Goal: Subscribe to service/newsletter: Subscribe to service/newsletter

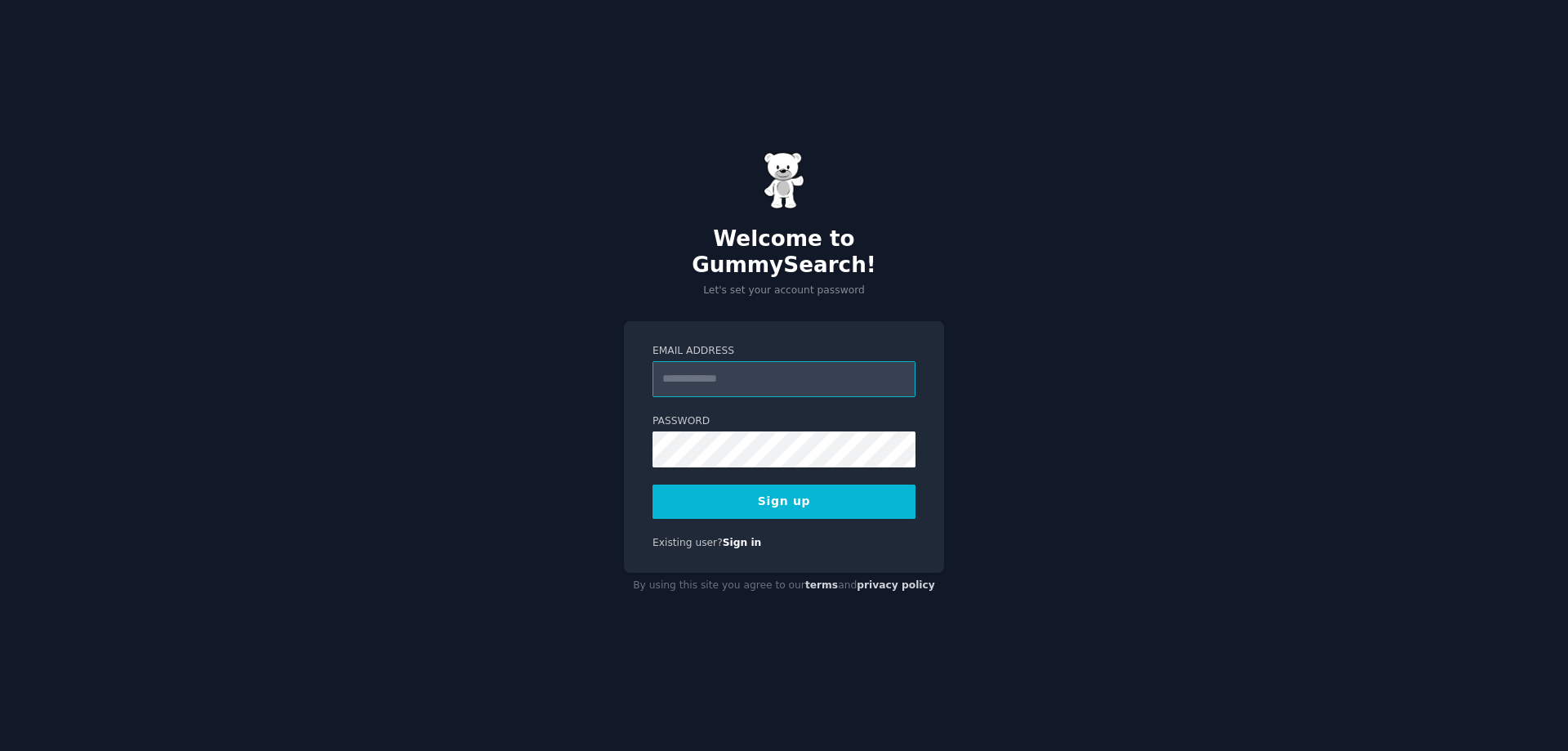
click at [704, 361] on input "Email Address" at bounding box center [784, 379] width 263 height 36
type input "**********"
click at [799, 488] on button "Sign up" at bounding box center [784, 501] width 263 height 35
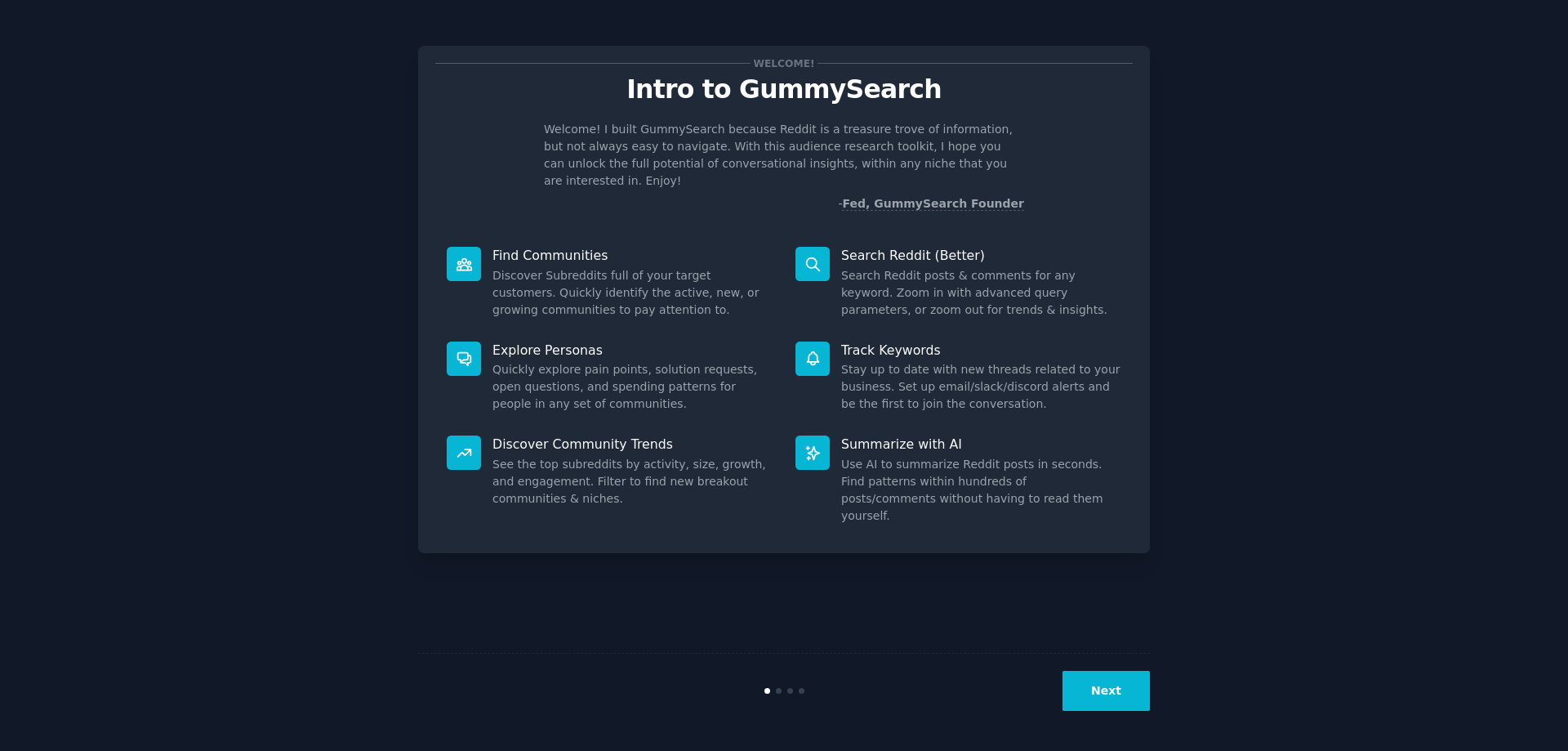
click at [1099, 686] on button "Next" at bounding box center [1106, 691] width 88 height 40
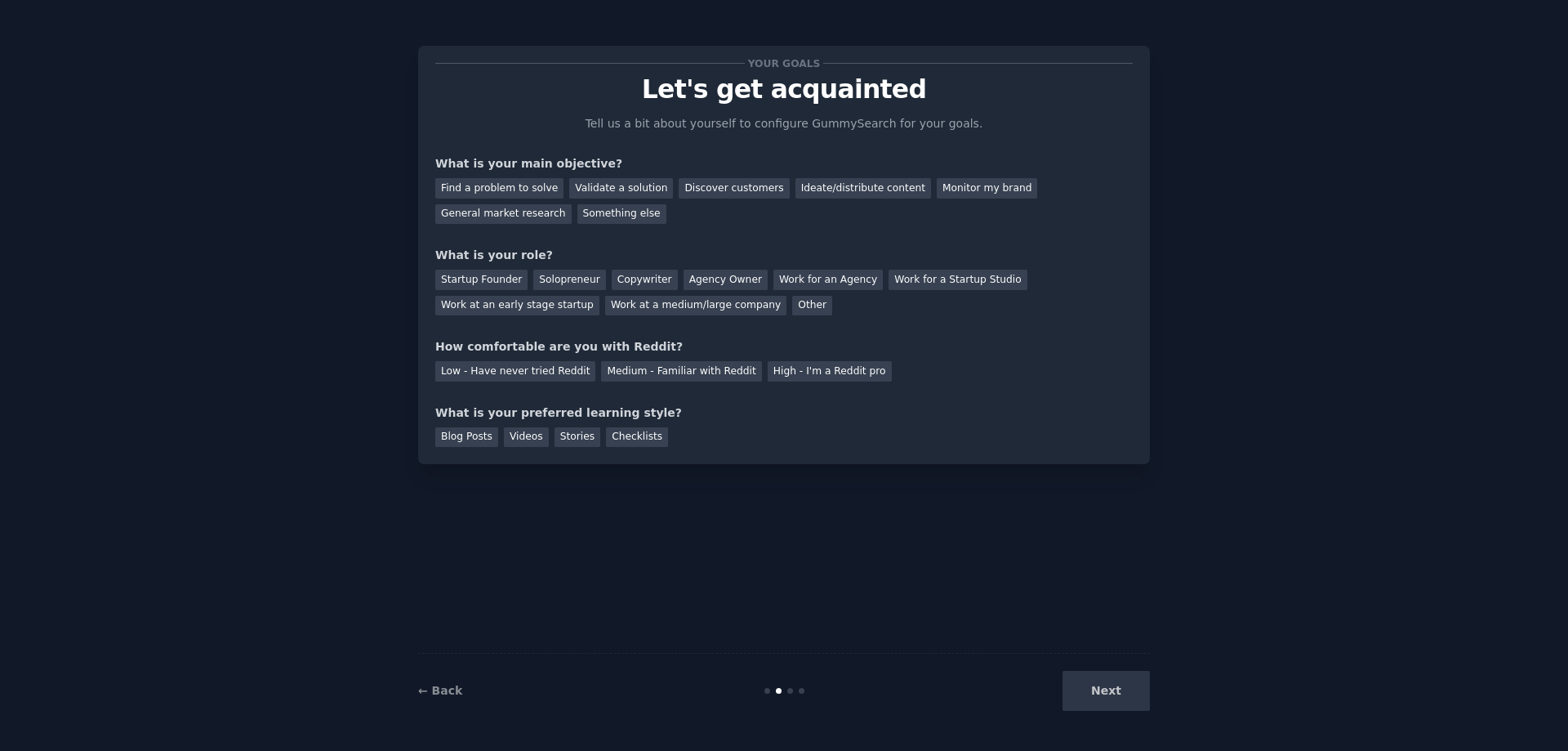
click at [1116, 691] on div "Next" at bounding box center [1028, 691] width 245 height 40
click at [1103, 691] on div "Next" at bounding box center [1028, 691] width 245 height 40
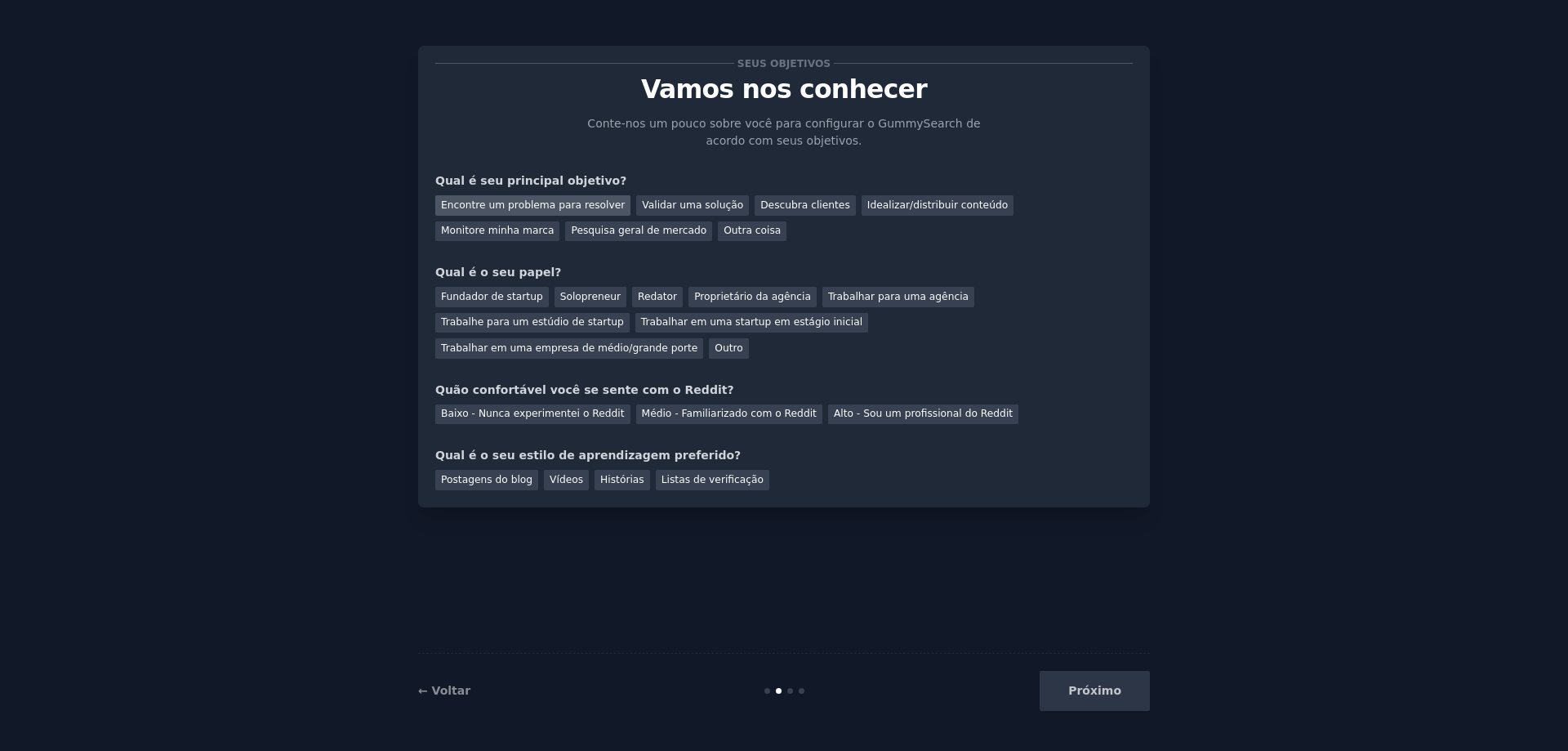
click at [539, 207] on font "Encontre um problema para resolver" at bounding box center [533, 205] width 184 height 12
click at [486, 297] on font "Fundador de startup" at bounding box center [491, 297] width 102 height 12
click at [652, 298] on font "Redator" at bounding box center [658, 297] width 39 height 12
click at [468, 301] on font "Fundador de startup" at bounding box center [491, 297] width 102 height 12
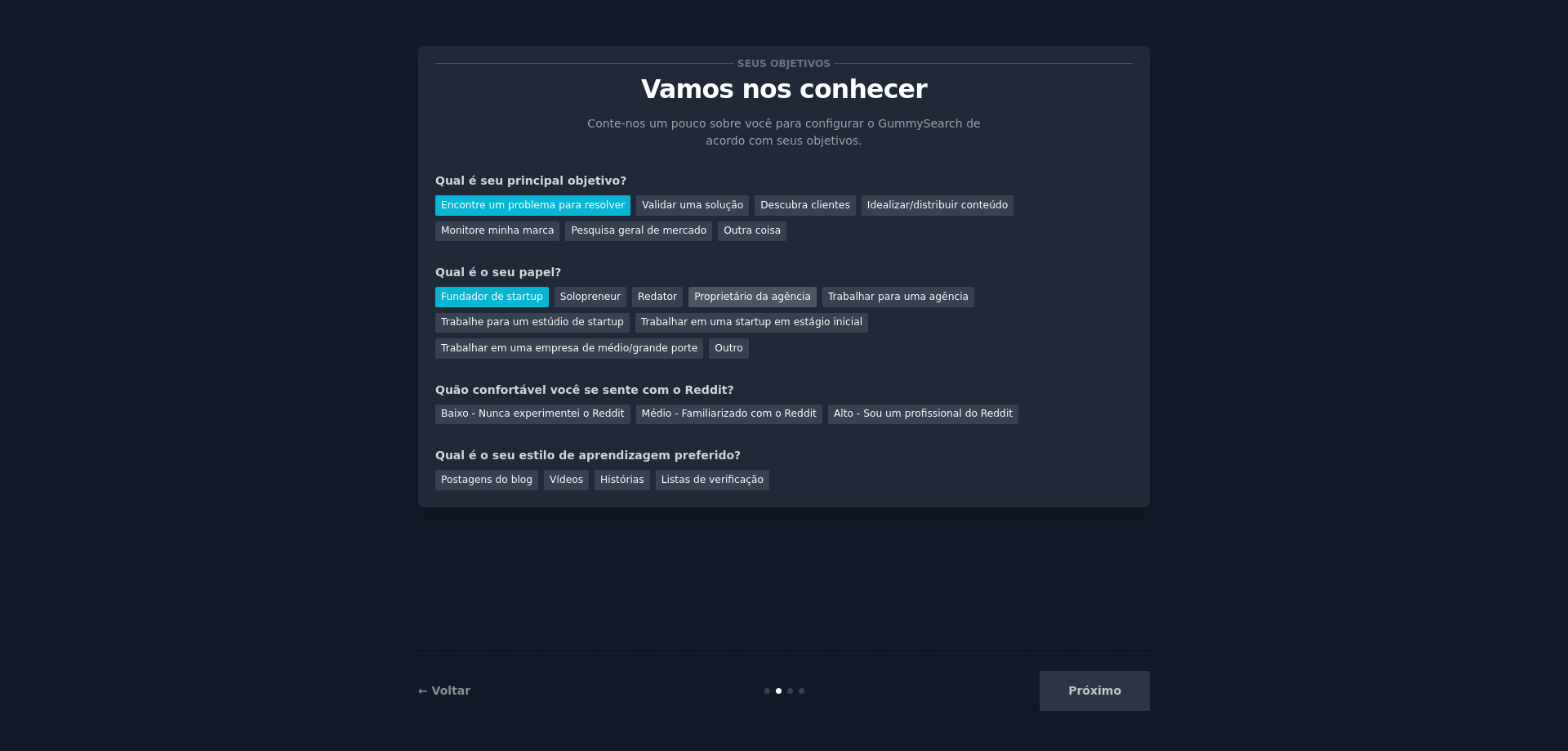
click at [695, 301] on font "Proprietário da agência" at bounding box center [753, 297] width 116 height 12
click at [660, 203] on font "Validar uma solução" at bounding box center [693, 205] width 102 height 12
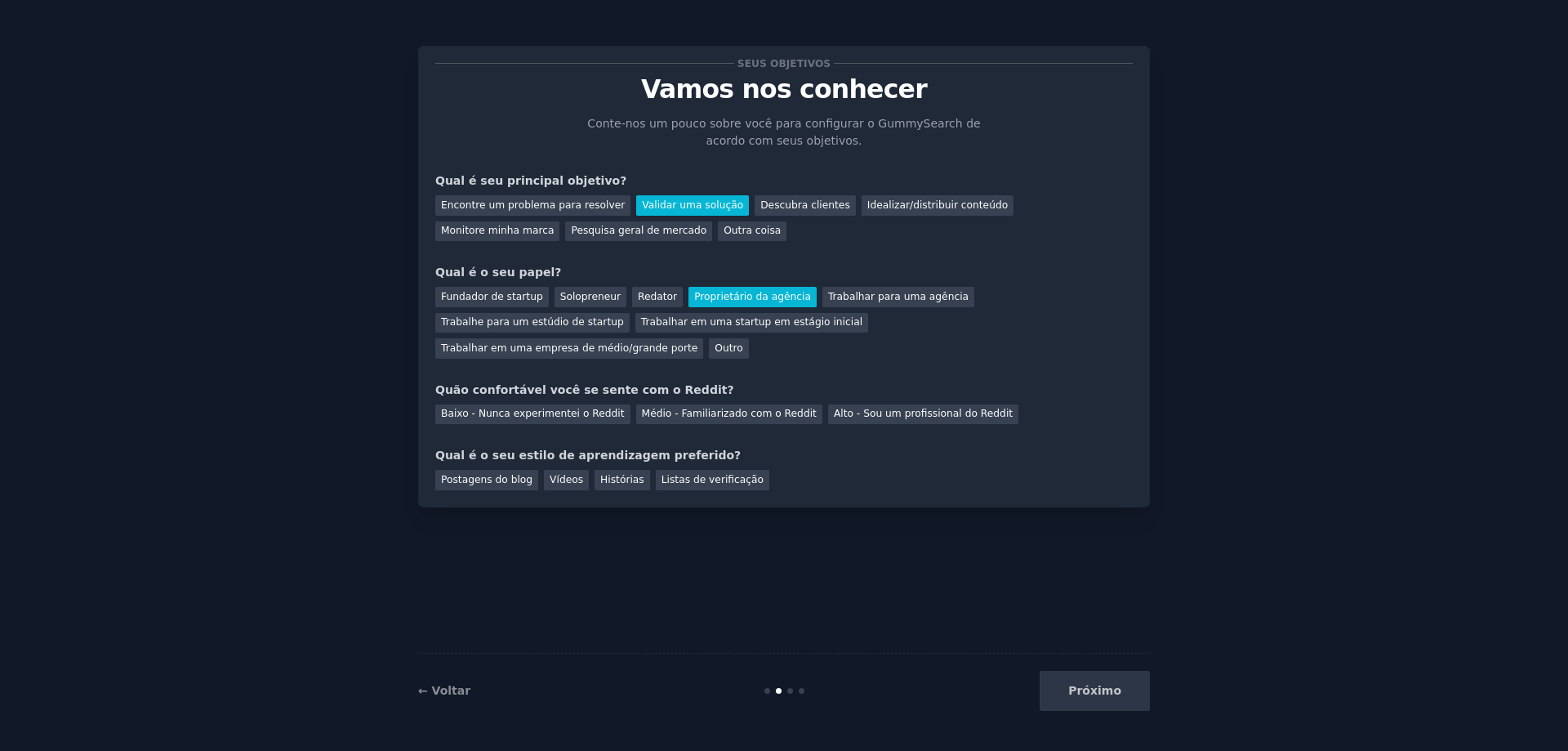
click at [555, 216] on div "Encontre um problema para resolver Validar uma solução Descubra clientes Ideali…" at bounding box center [784, 215] width 698 height 51
click at [553, 205] on font "Encontre um problema para resolver" at bounding box center [533, 205] width 184 height 12
click at [671, 208] on font "Validar uma solução" at bounding box center [693, 205] width 102 height 12
click at [583, 408] on font "Baixo - Nunca experimentei o Reddit" at bounding box center [533, 413] width 184 height 12
click at [478, 474] on font "Postagens do blog" at bounding box center [486, 480] width 92 height 12
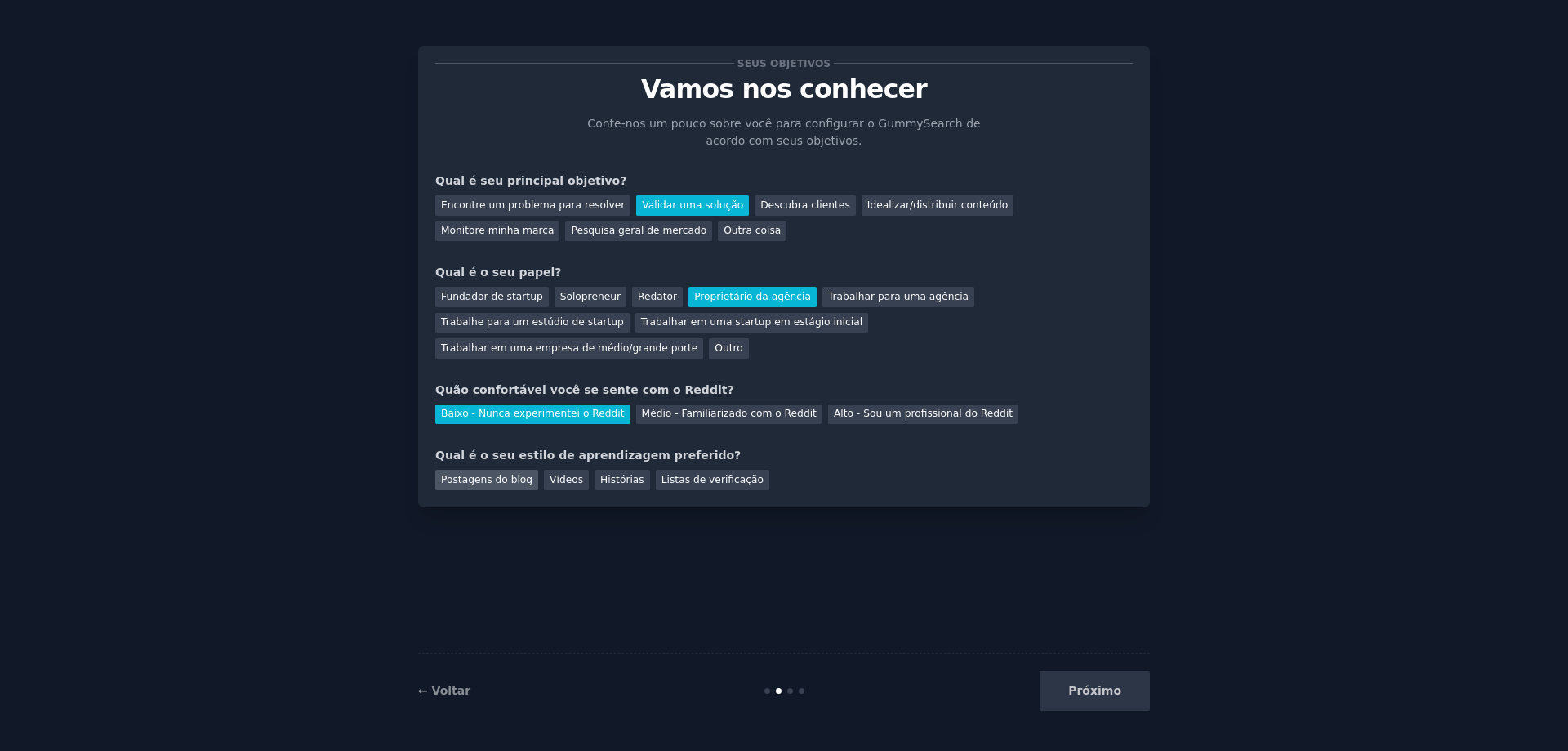
click at [478, 474] on font "Postagens do blog" at bounding box center [486, 480] width 92 height 12
click at [1070, 695] on button "Próximo" at bounding box center [1095, 691] width 111 height 40
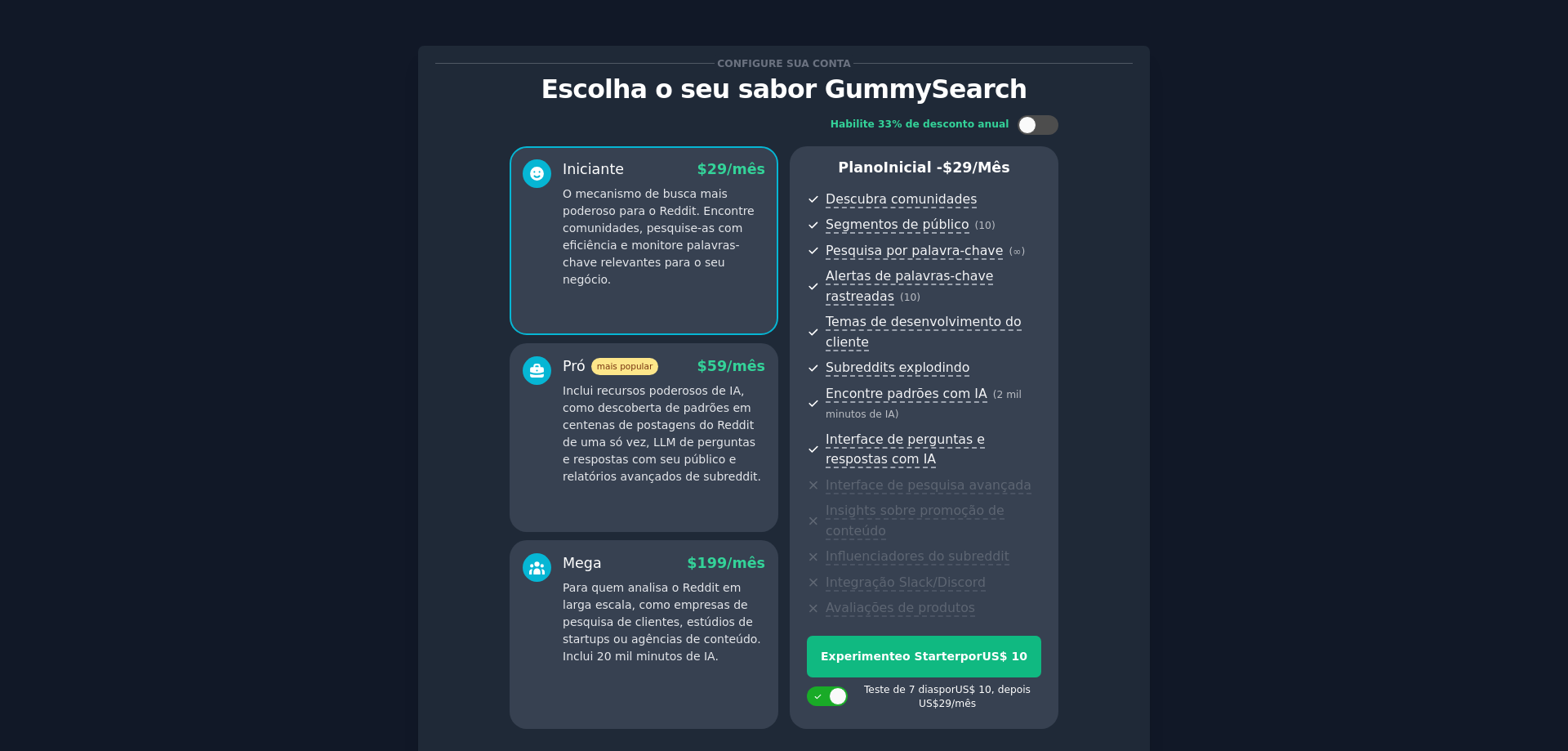
scroll to position [113, 0]
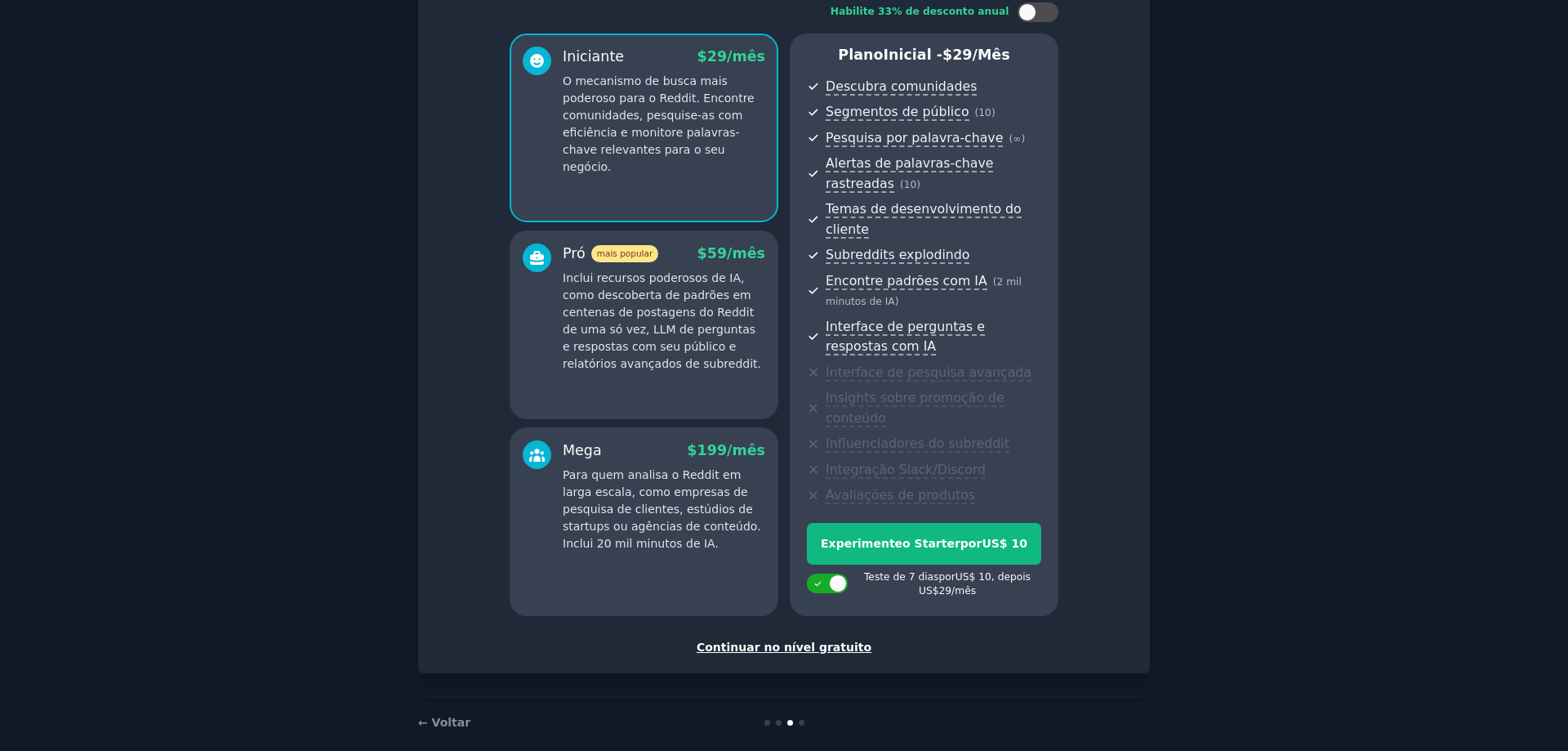
click at [814, 640] on font "Continuar no nível gratuito" at bounding box center [784, 646] width 175 height 13
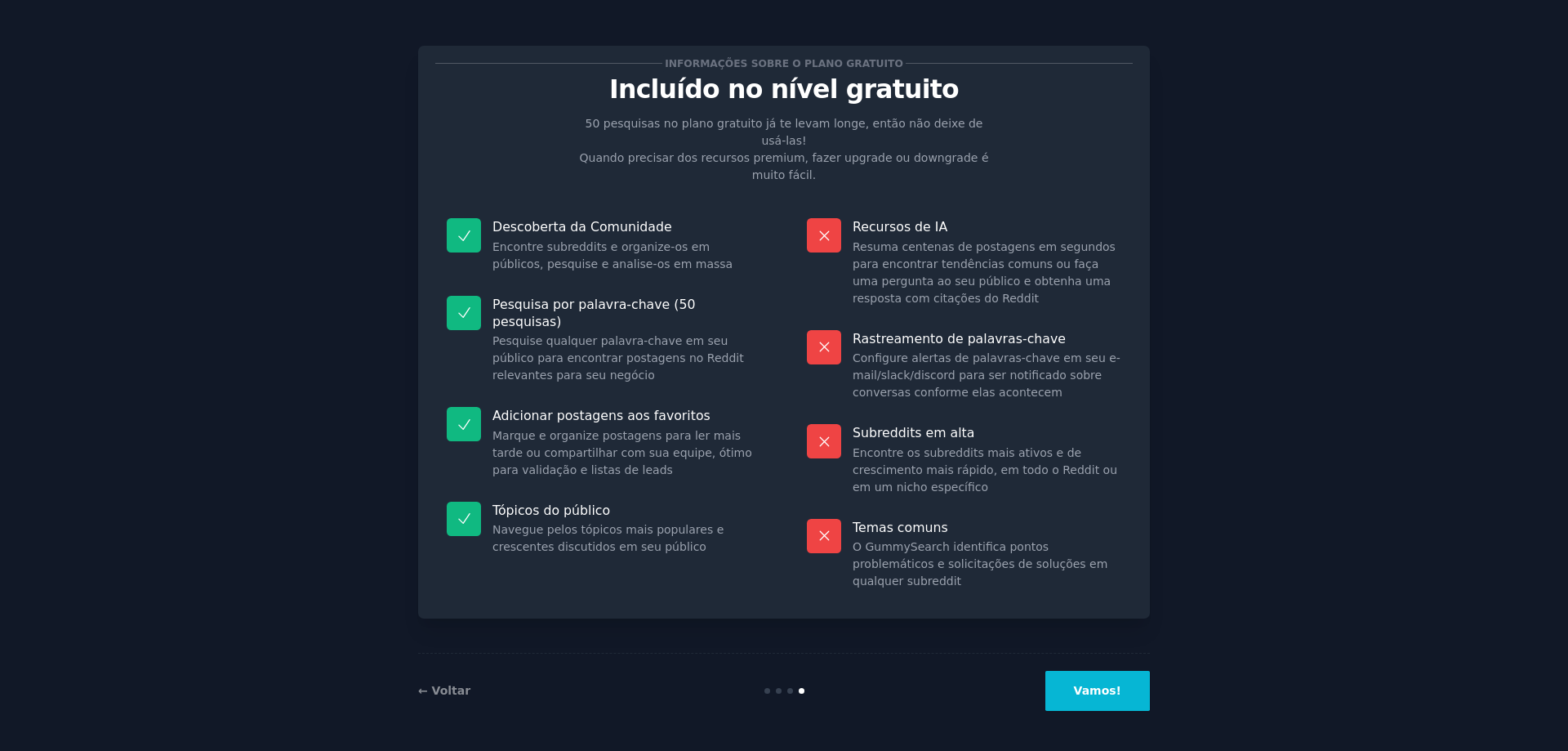
click at [1093, 689] on font "Vamos!" at bounding box center [1098, 690] width 47 height 13
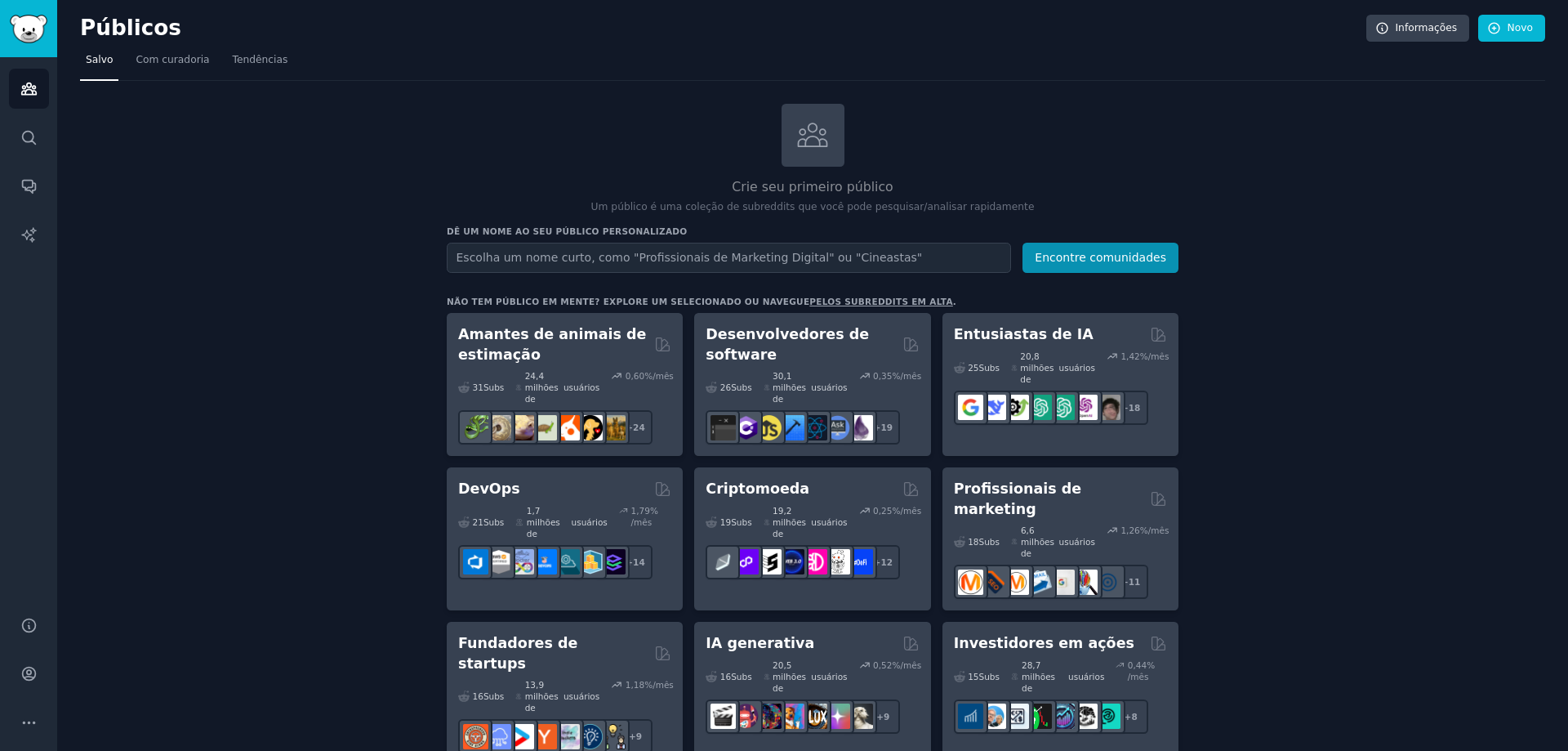
drag, startPoint x: 473, startPoint y: 2, endPoint x: 455, endPoint y: 83, distance: 83.0
